Goal: Transaction & Acquisition: Purchase product/service

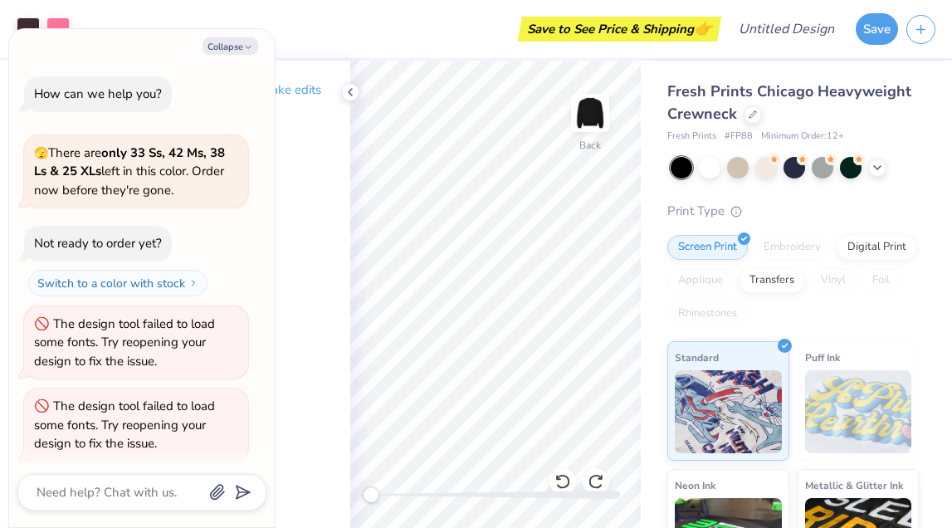
scroll to position [343, 0]
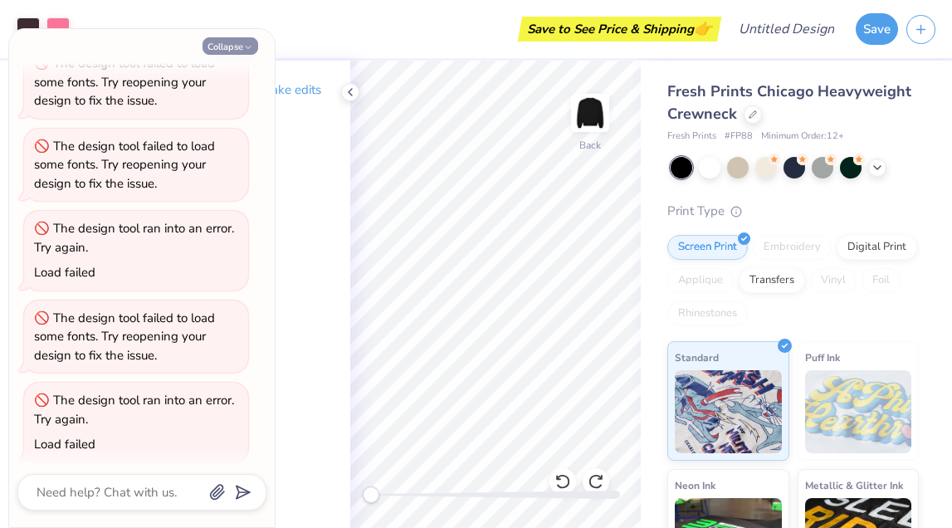
click at [232, 50] on button "Collapse" at bounding box center [231, 45] width 56 height 17
type textarea "x"
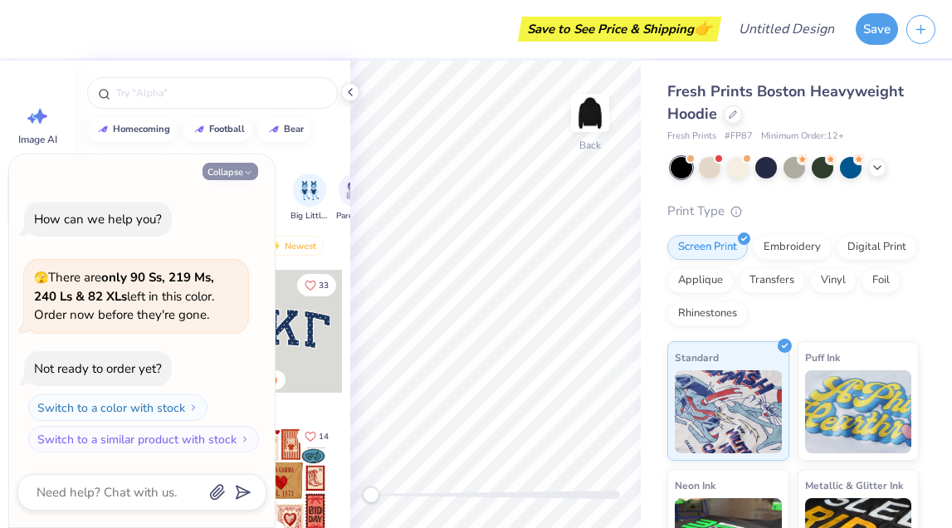
click at [231, 173] on button "Collapse" at bounding box center [231, 171] width 56 height 17
type textarea "x"
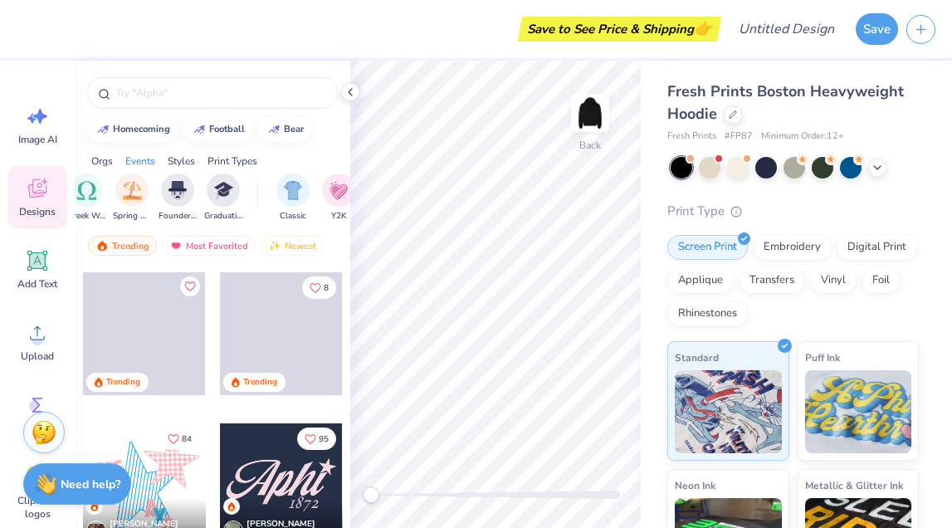
scroll to position [3625, 0]
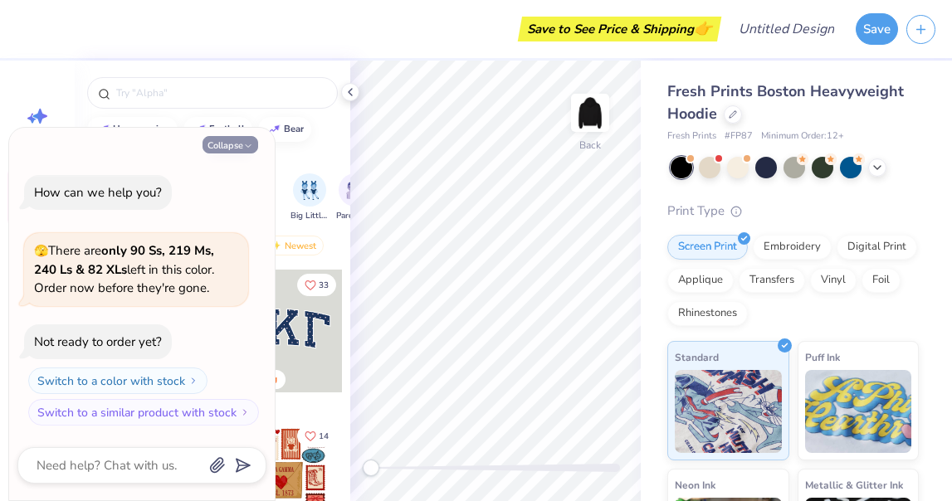
click at [237, 140] on button "Collapse" at bounding box center [231, 144] width 56 height 17
type textarea "x"
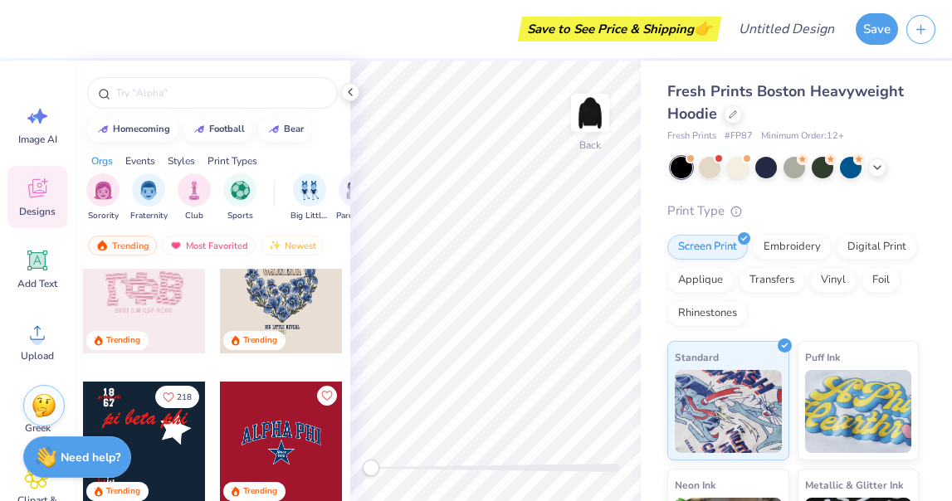
scroll to position [2445, 0]
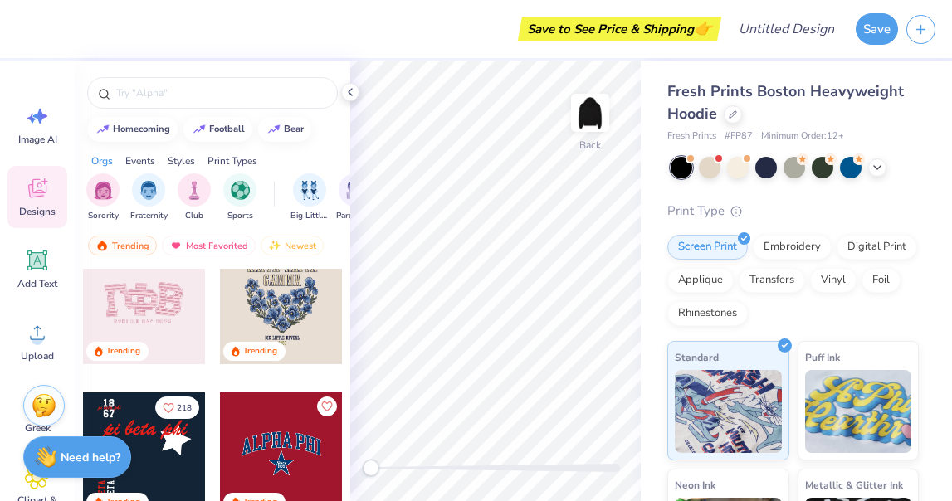
click at [194, 340] on div at bounding box center [143, 303] width 123 height 123
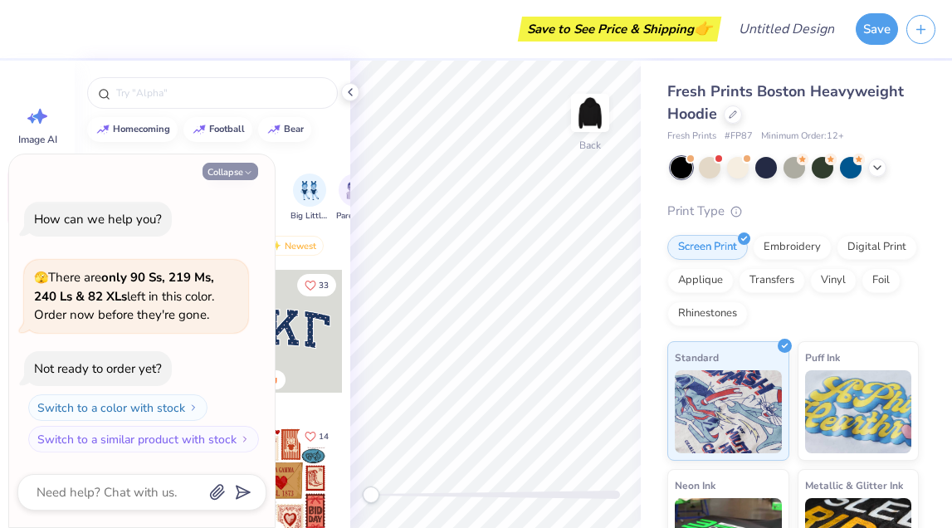
click at [215, 171] on button "Collapse" at bounding box center [231, 171] width 56 height 17
type textarea "x"
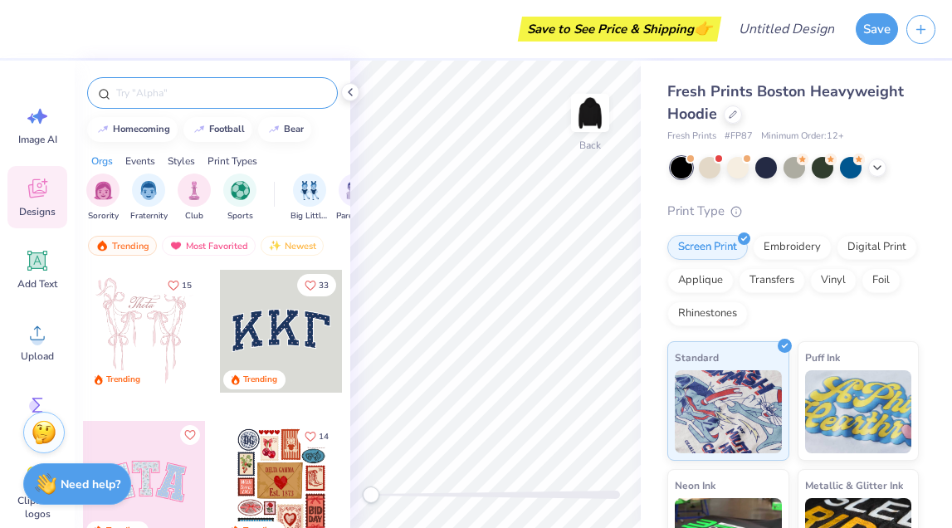
click at [198, 99] on input "text" at bounding box center [221, 93] width 212 height 17
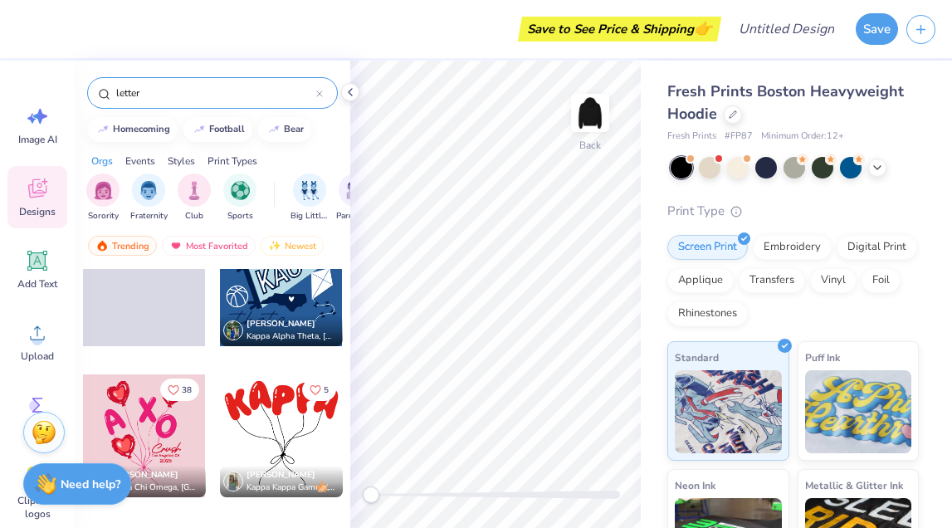
scroll to position [1130, 0]
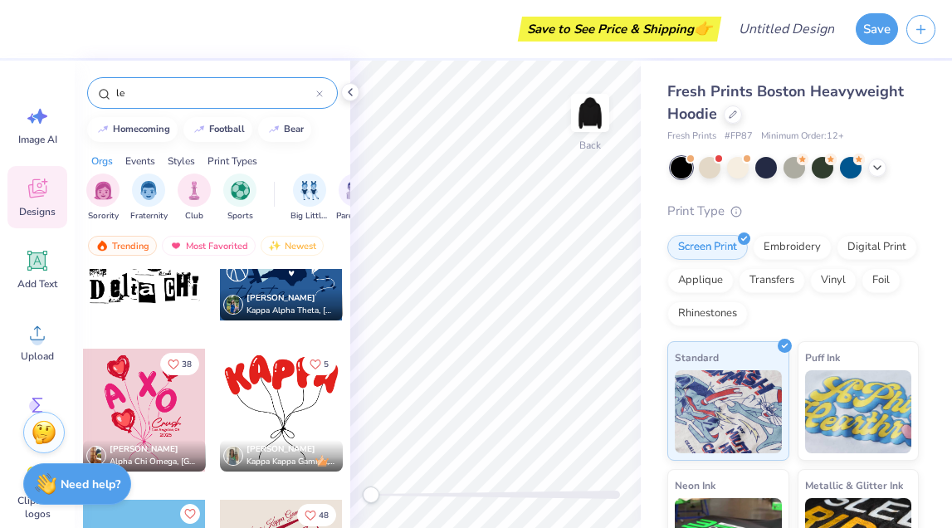
type input "l"
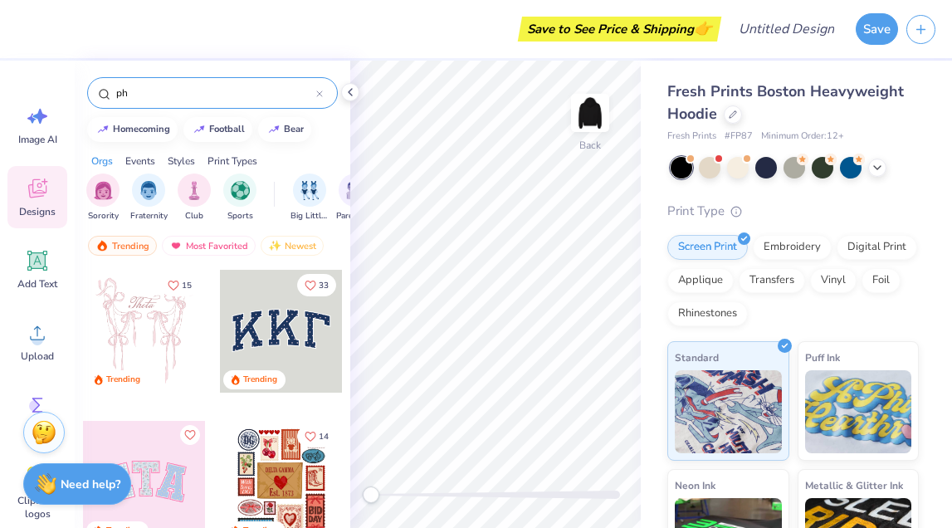
type input "phi"
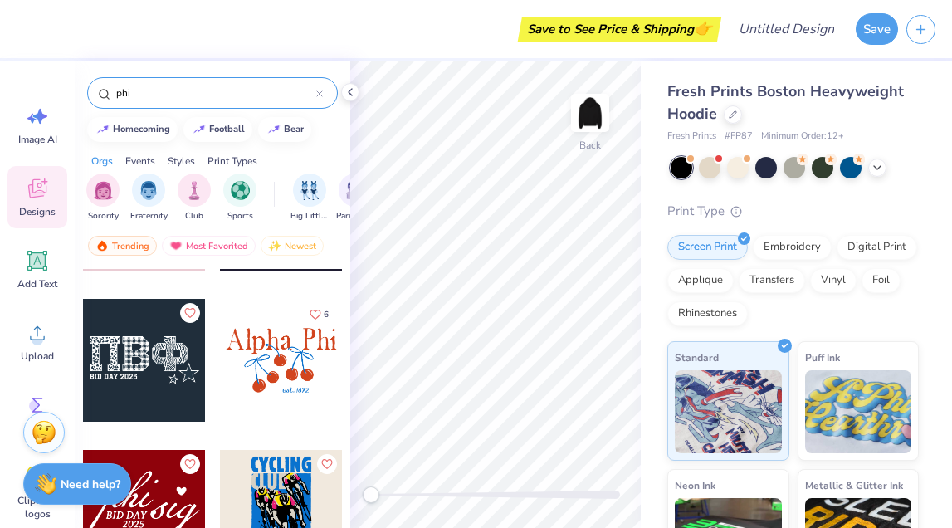
scroll to position [8584, 0]
